Goal: Task Accomplishment & Management: Manage account settings

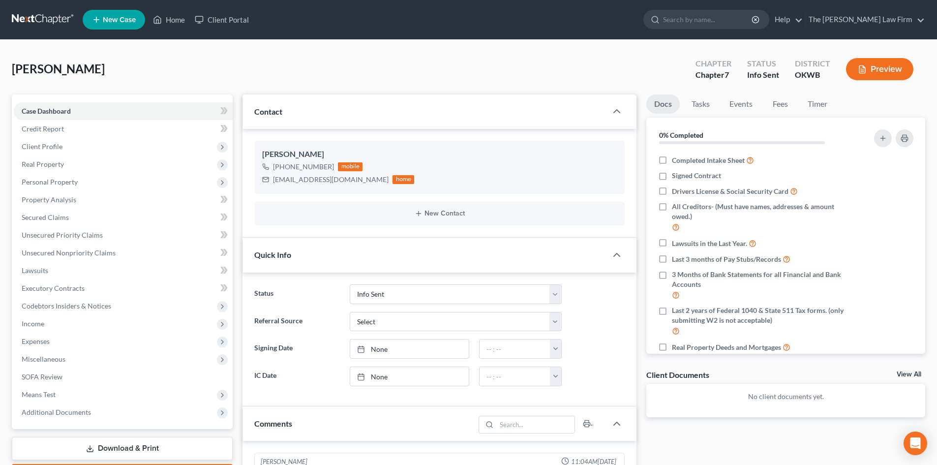
select select "3"
click at [907, 158] on polyline "button" at bounding box center [910, 158] width 6 height 0
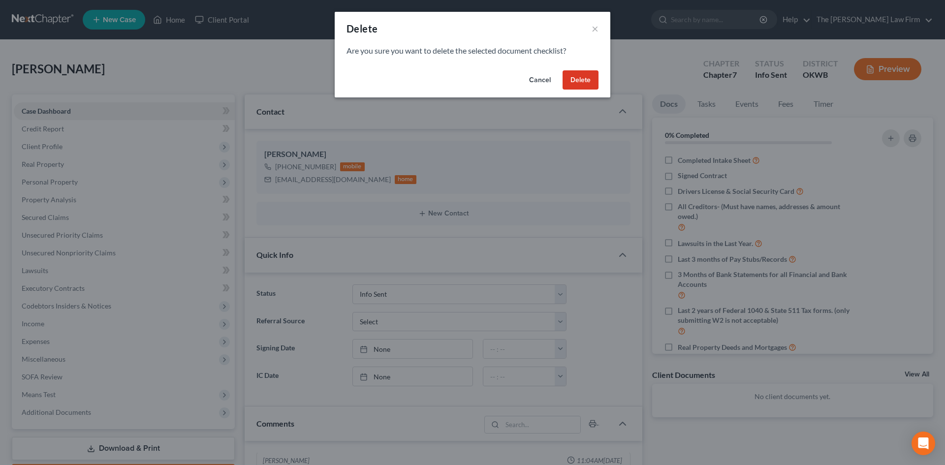
click at [587, 73] on button "Delete" at bounding box center [580, 80] width 36 height 20
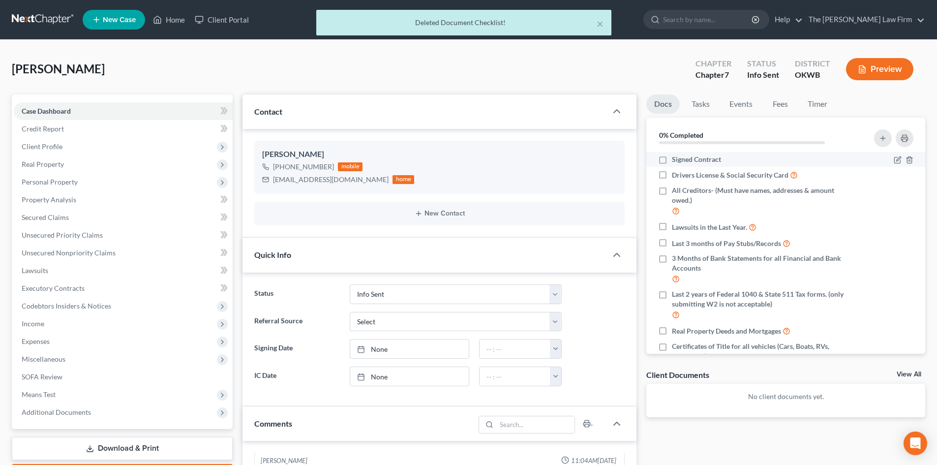
click at [672, 161] on label "Signed Contract" at bounding box center [696, 159] width 49 height 10
click at [676, 161] on input "Signed Contract" at bounding box center [679, 157] width 6 height 6
checkbox input "true"
click at [672, 175] on label "Drivers License & Social Security Card" at bounding box center [735, 174] width 126 height 11
click at [676, 175] on input "Drivers License & Social Security Card" at bounding box center [679, 172] width 6 height 6
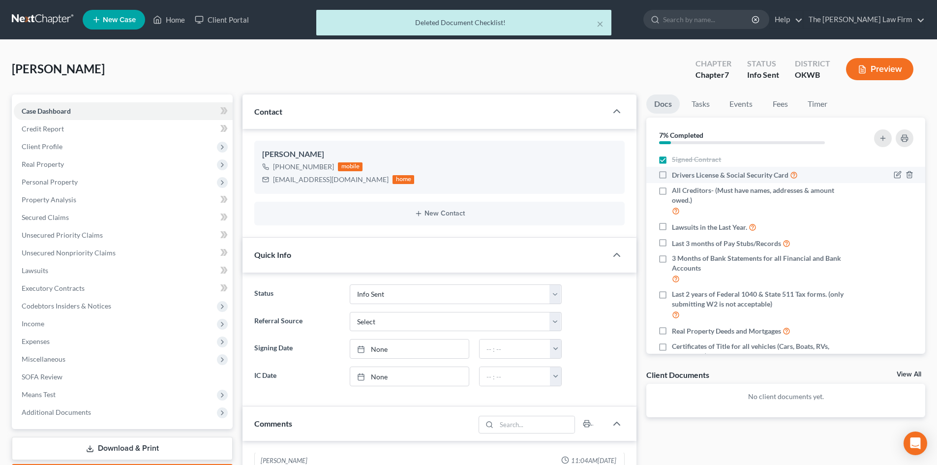
checkbox input "true"
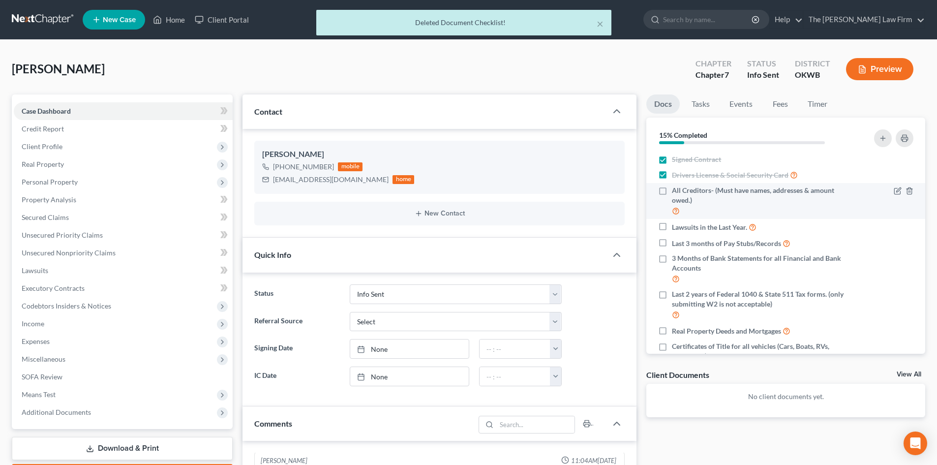
click at [672, 191] on label "All Creditors- (Must have names, addresses & amount owed.)" at bounding box center [759, 200] width 175 height 31
click at [676, 191] on input "All Creditors- (Must have names, addresses & amount owed.)" at bounding box center [679, 188] width 6 height 6
checkbox input "true"
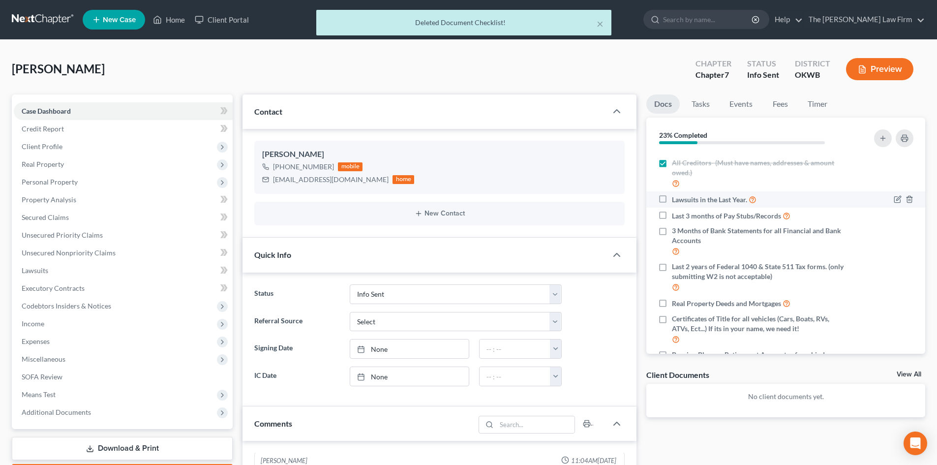
scroll to position [49, 0]
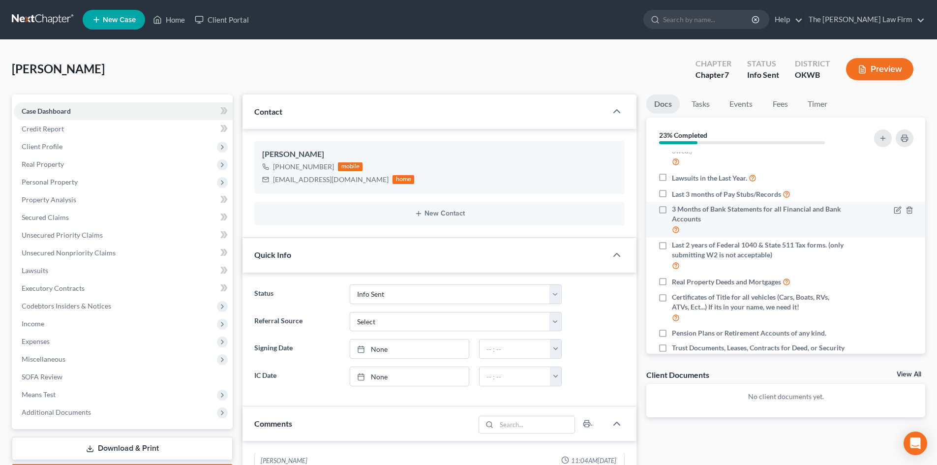
click at [672, 214] on label "3 Months of Bank Statements for all Financial and Bank Accounts" at bounding box center [759, 219] width 175 height 31
click at [676, 211] on input "3 Months of Bank Statements for all Financial and Bank Accounts" at bounding box center [679, 207] width 6 height 6
checkbox input "true"
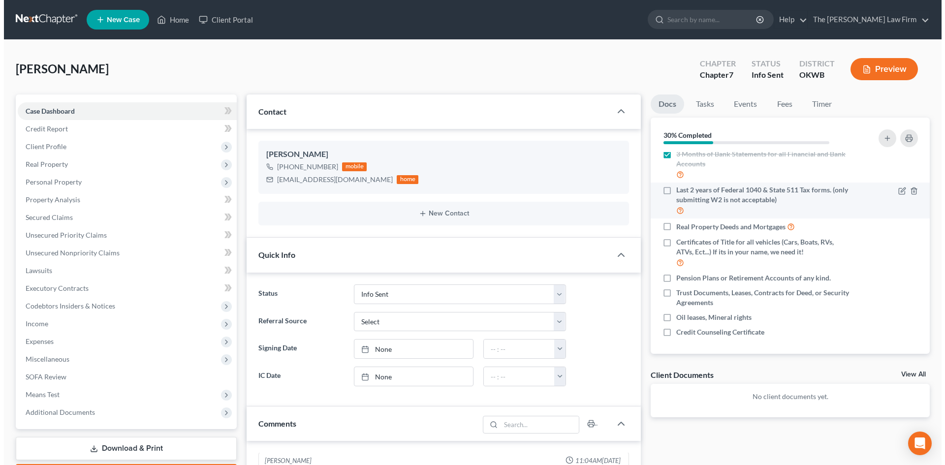
scroll to position [106, 0]
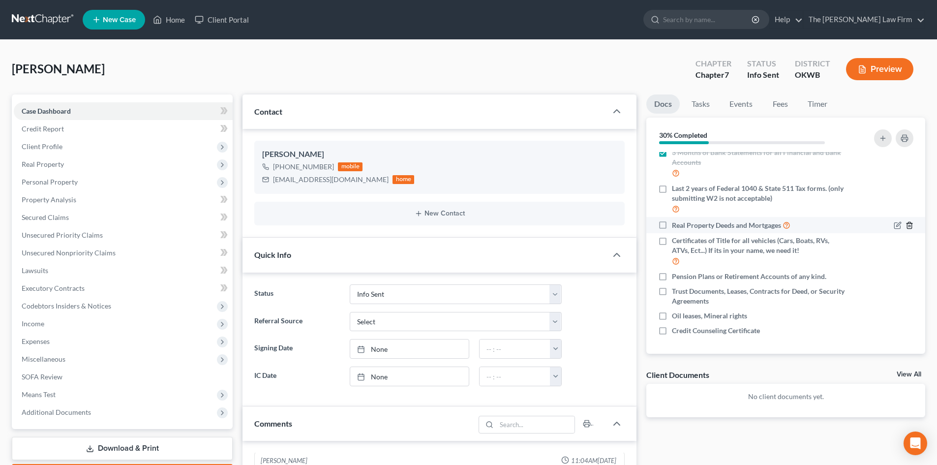
click at [909, 226] on line "button" at bounding box center [909, 226] width 0 height 2
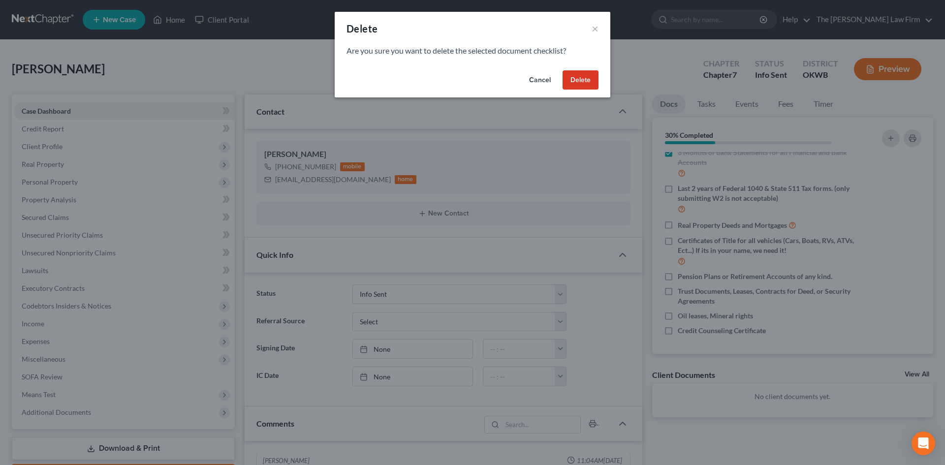
click at [579, 77] on button "Delete" at bounding box center [580, 80] width 36 height 20
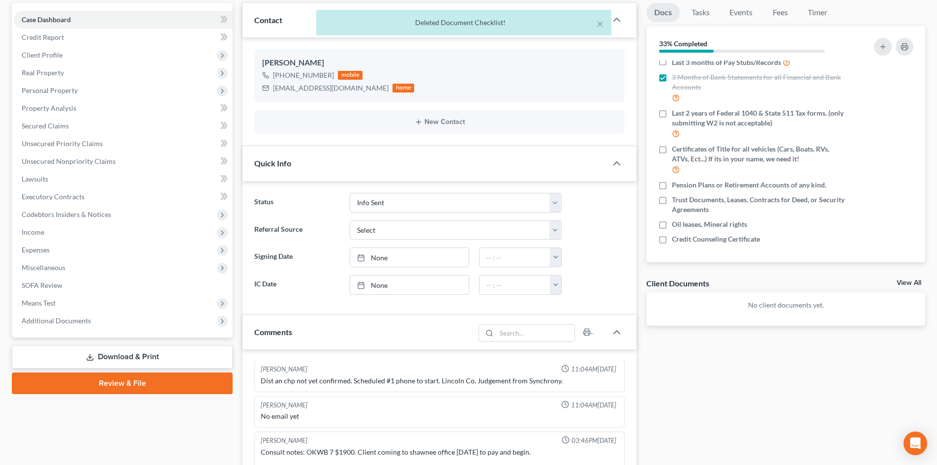
scroll to position [98, 0]
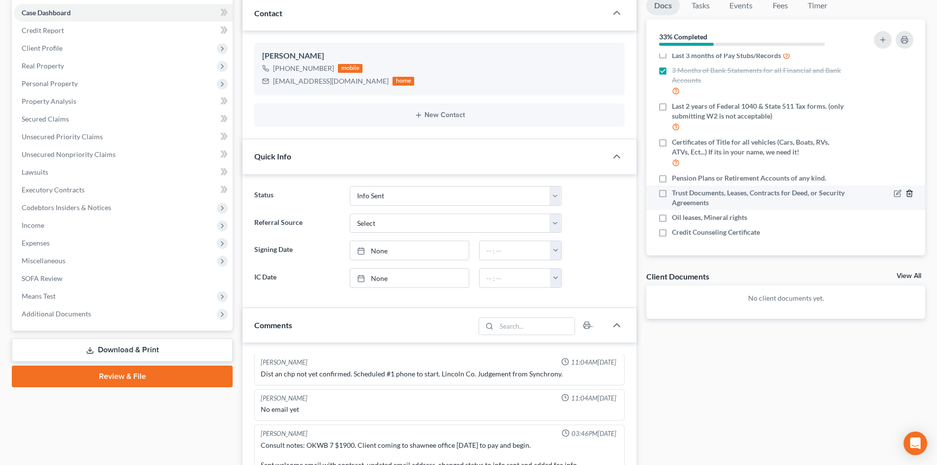
click at [906, 191] on icon "button" at bounding box center [910, 193] width 8 height 8
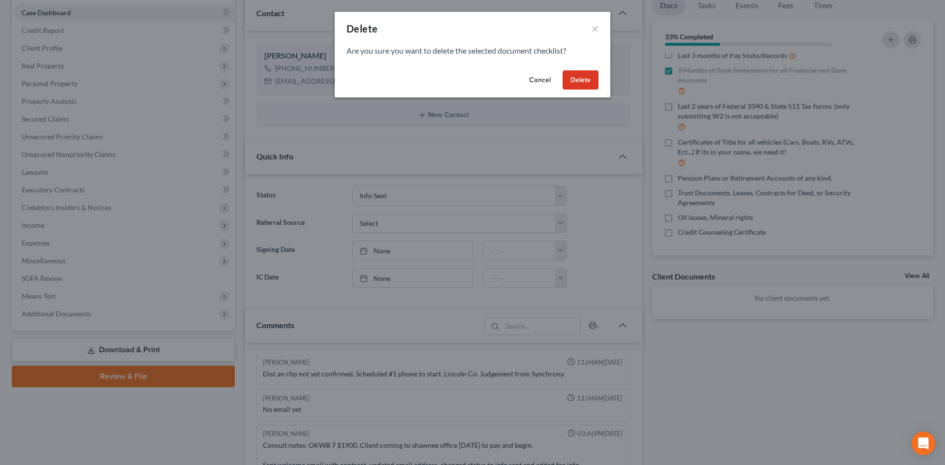
click at [579, 79] on button "Delete" at bounding box center [580, 80] width 36 height 20
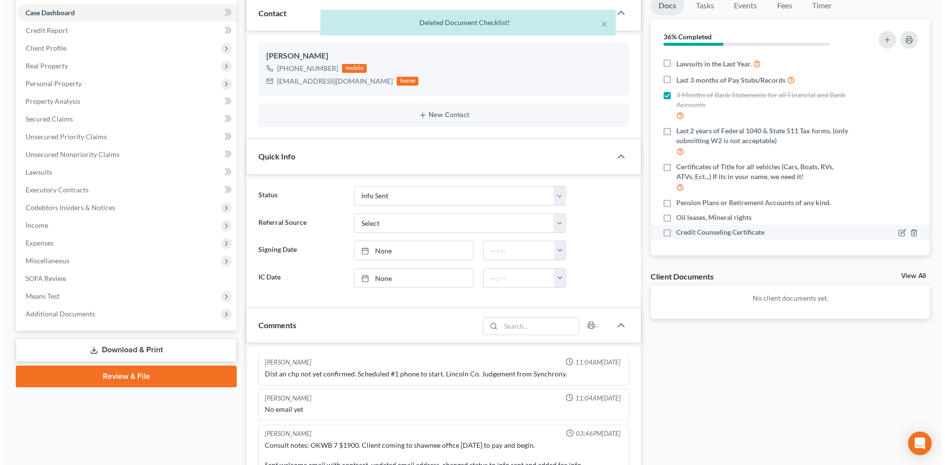
scroll to position [65, 0]
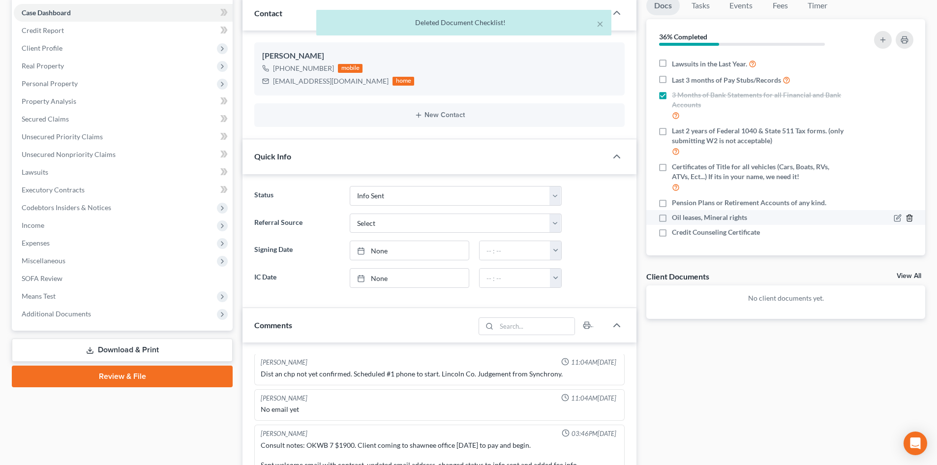
click at [906, 217] on icon "button" at bounding box center [910, 218] width 8 height 8
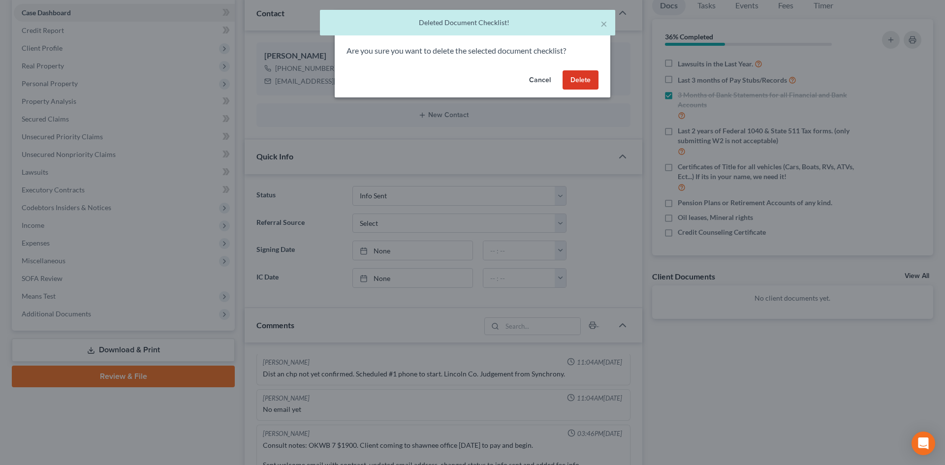
click at [573, 80] on button "Delete" at bounding box center [580, 80] width 36 height 20
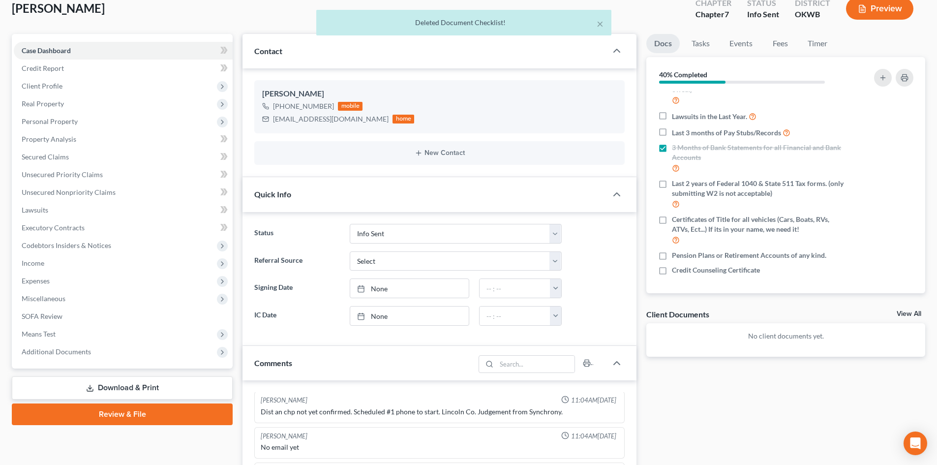
scroll to position [0, 0]
